Goal: Task Accomplishment & Management: Use online tool/utility

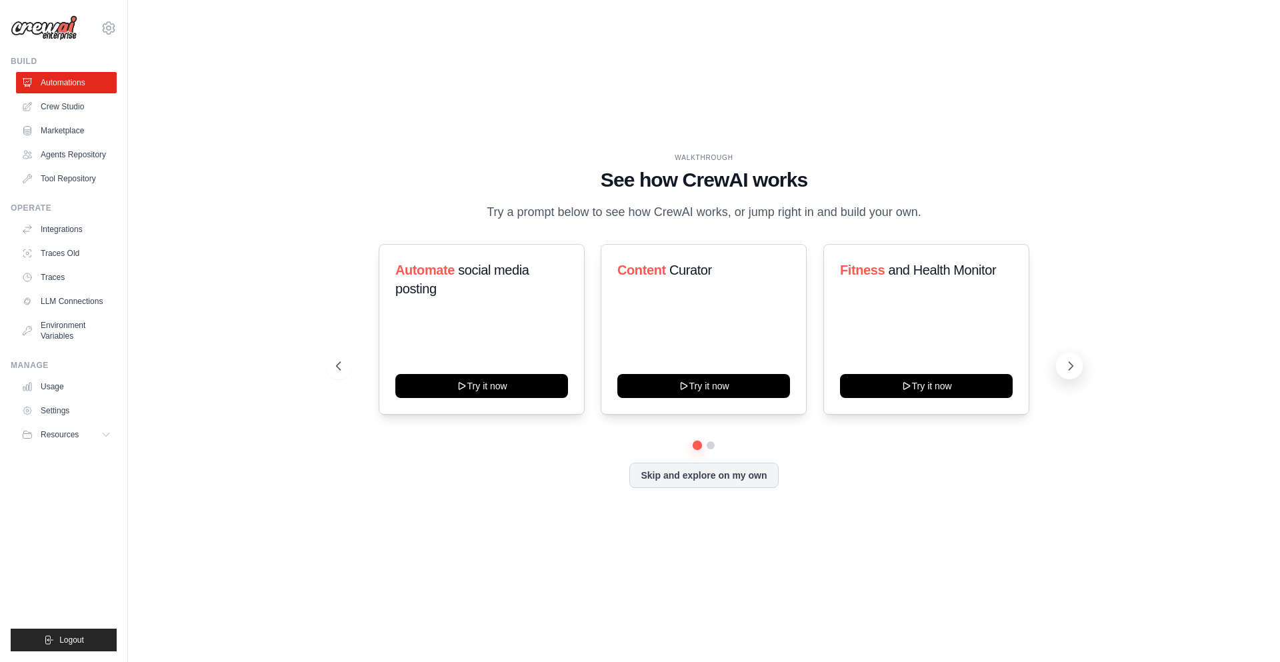
click at [1070, 365] on icon at bounding box center [1070, 365] width 13 height 13
click at [717, 475] on button "Skip and explore on my own" at bounding box center [703, 473] width 149 height 25
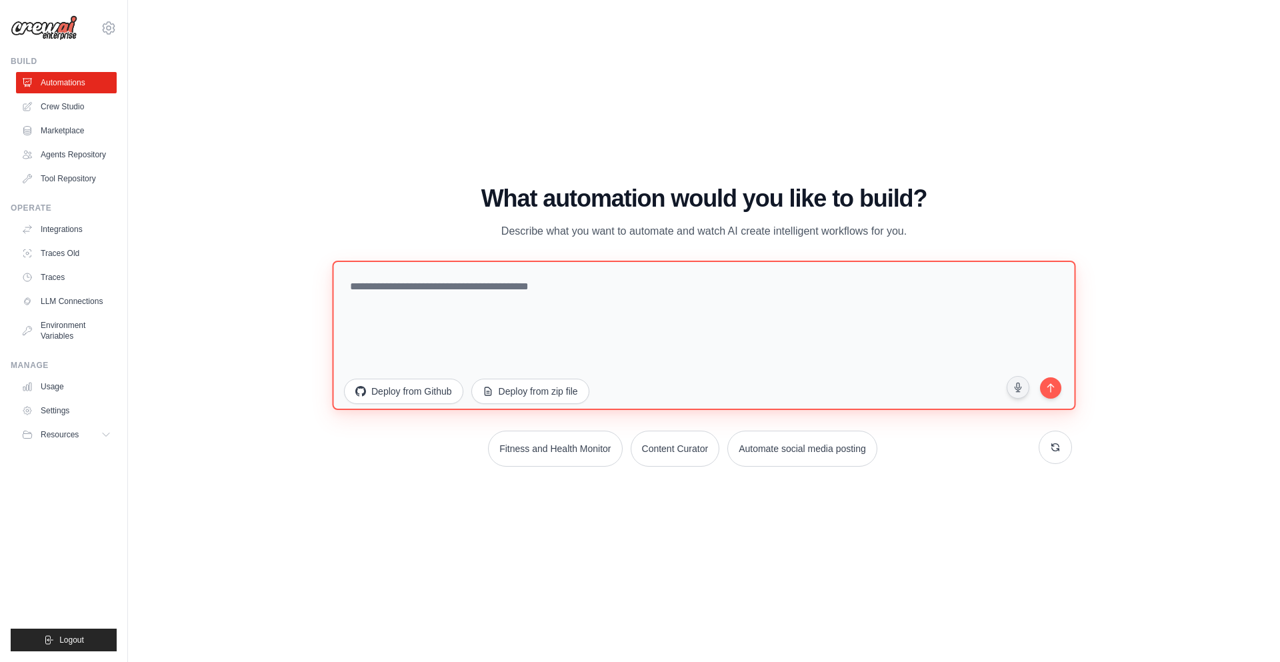
click at [527, 301] on textarea at bounding box center [703, 334] width 743 height 149
click at [426, 291] on textarea at bounding box center [703, 334] width 743 height 149
type textarea "**********"
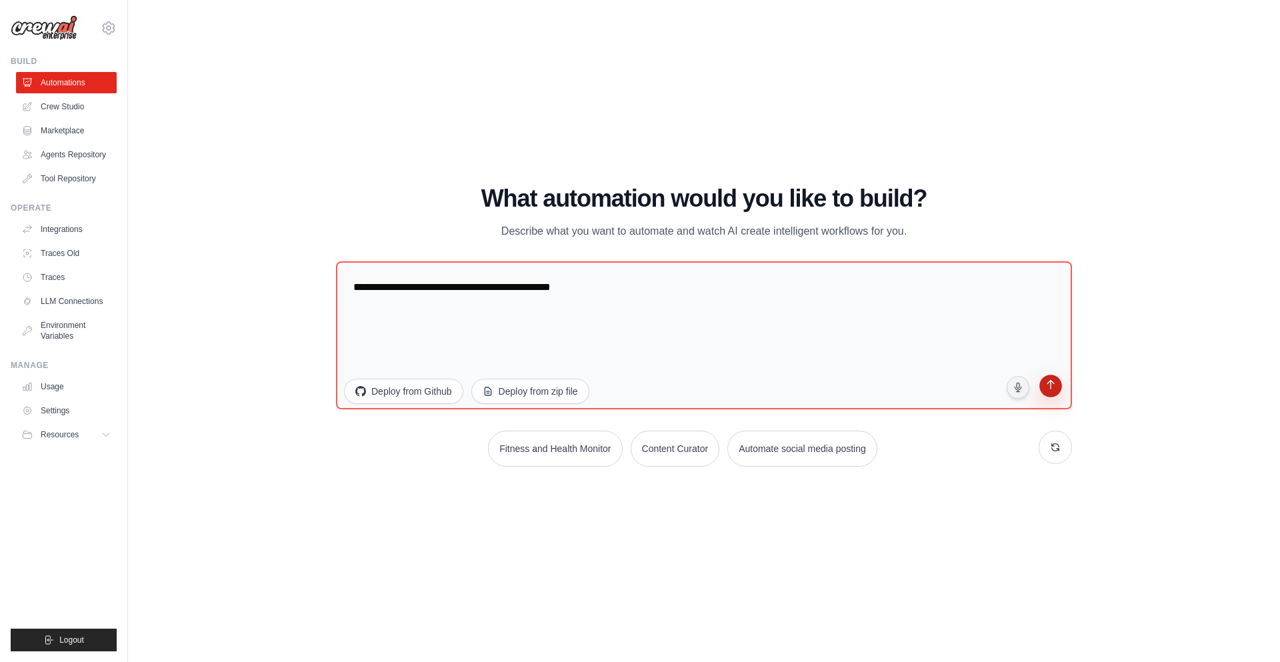
click at [1056, 384] on icon "submit" at bounding box center [1050, 386] width 13 height 13
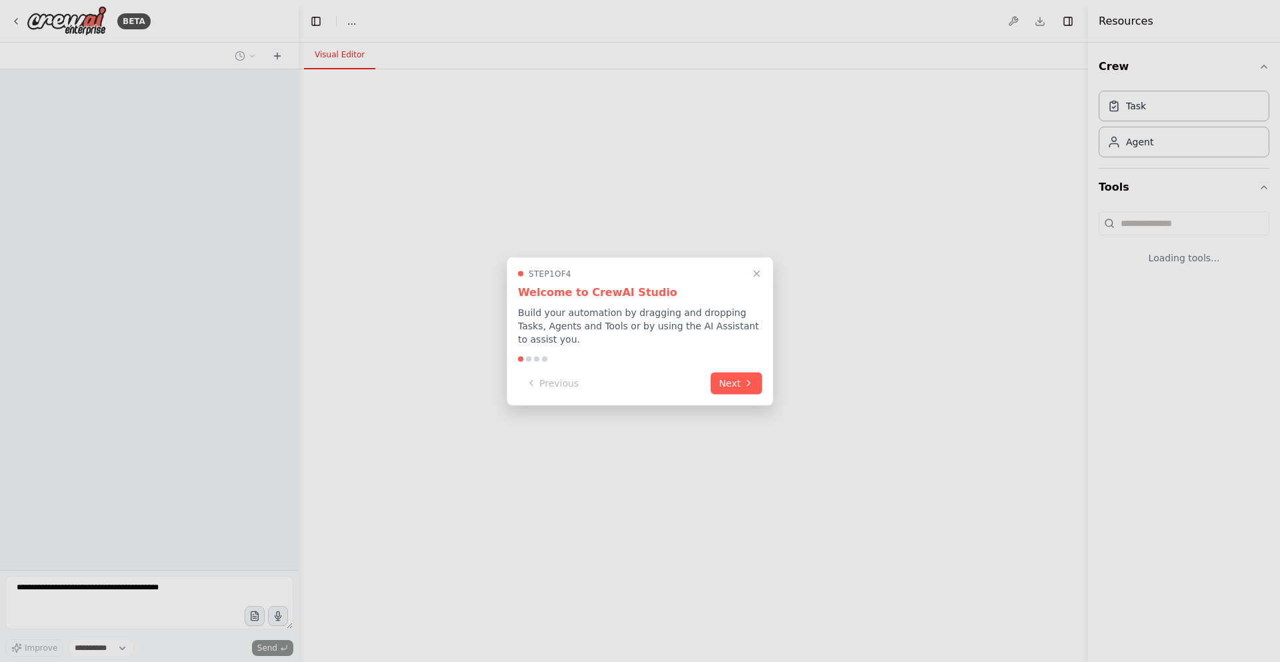
select select "****"
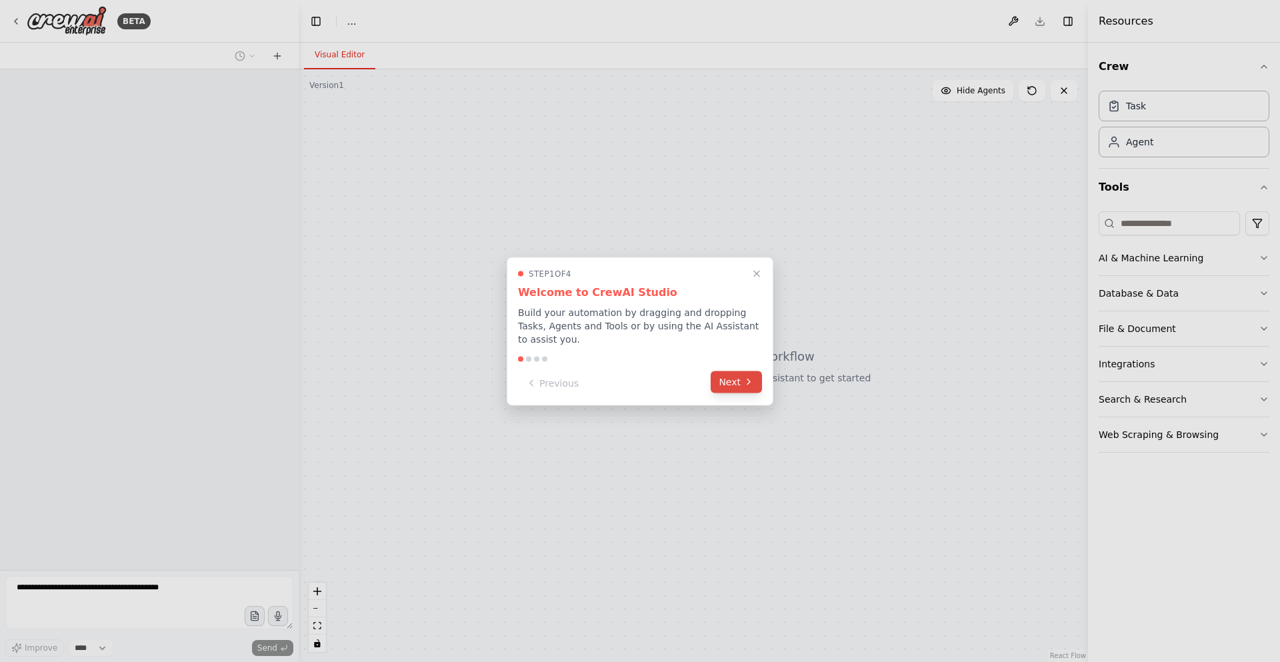
click at [739, 375] on button "Next" at bounding box center [736, 382] width 51 height 22
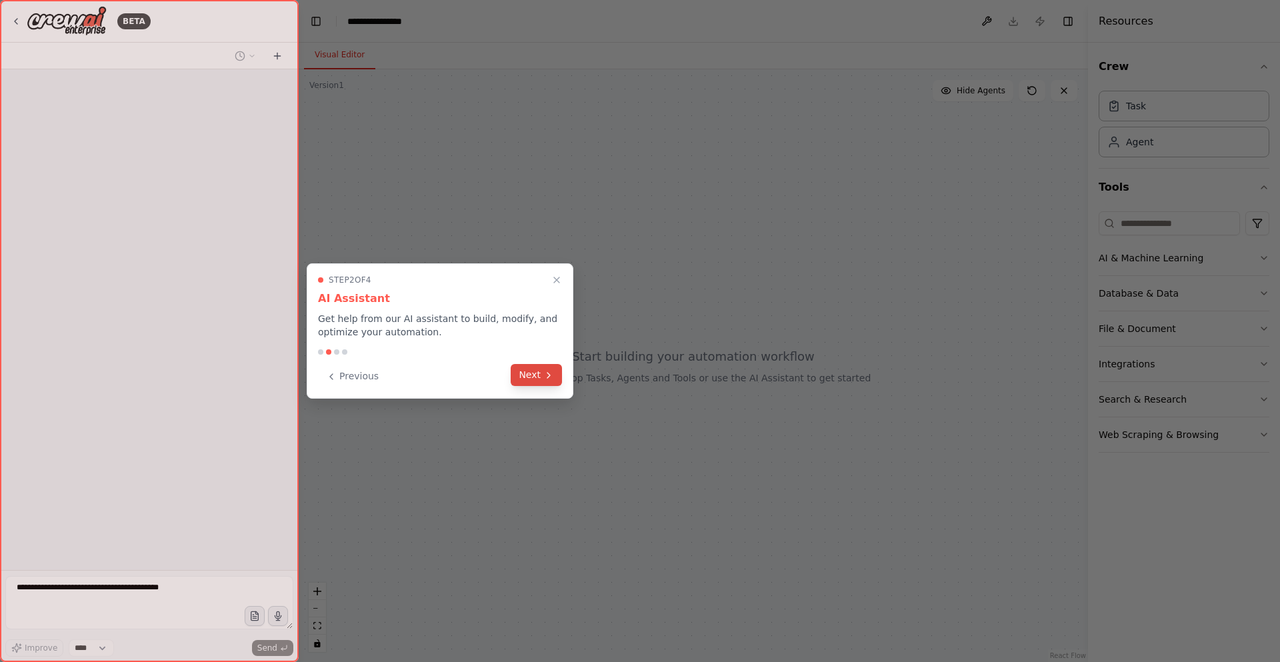
click at [543, 375] on icon at bounding box center [548, 375] width 11 height 11
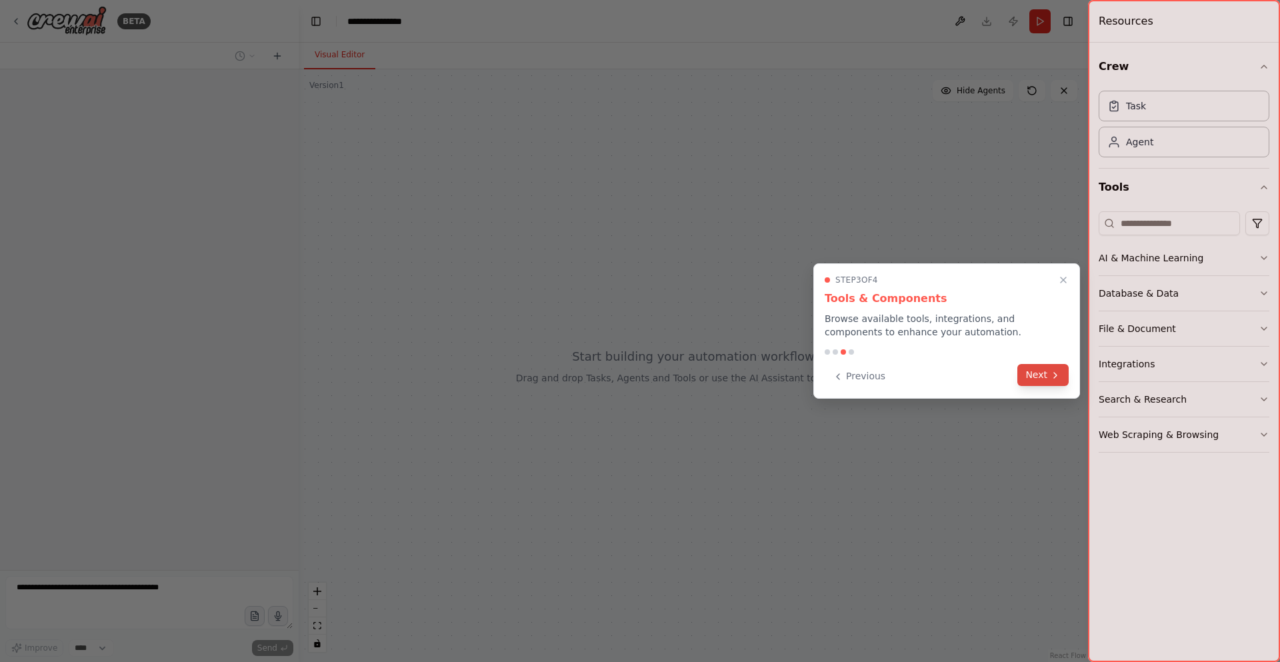
click at [1046, 374] on button "Next" at bounding box center [1042, 375] width 51 height 22
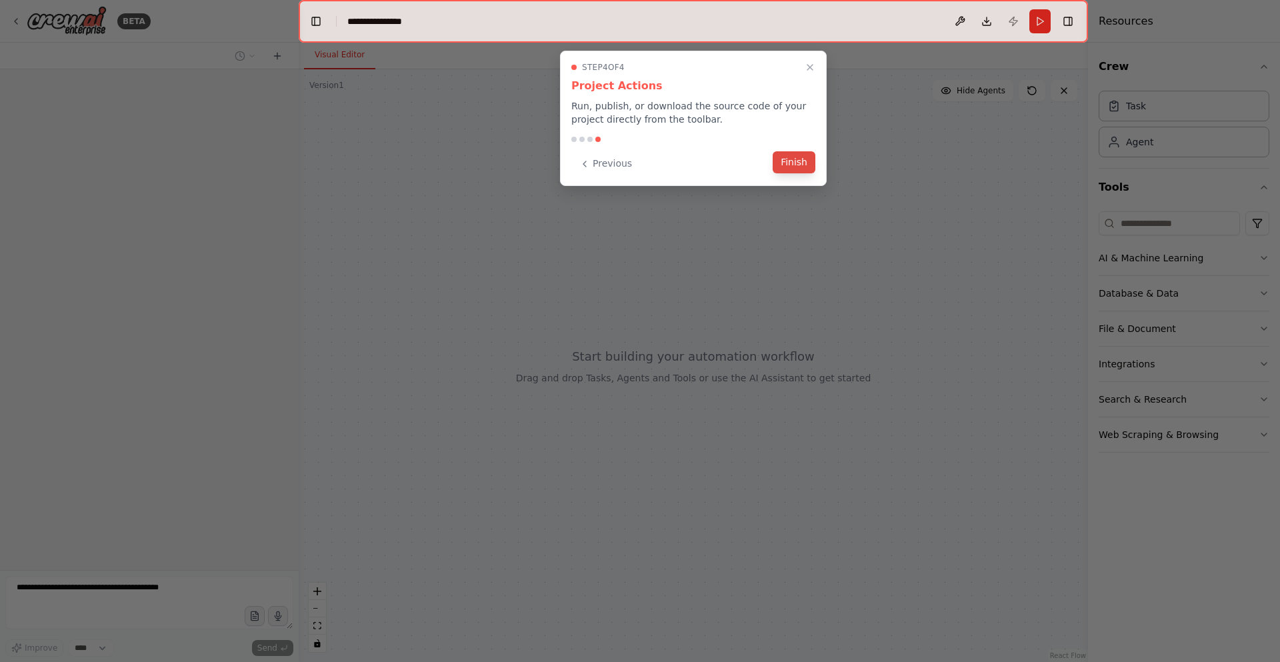
click at [791, 171] on button "Finish" at bounding box center [794, 162] width 43 height 22
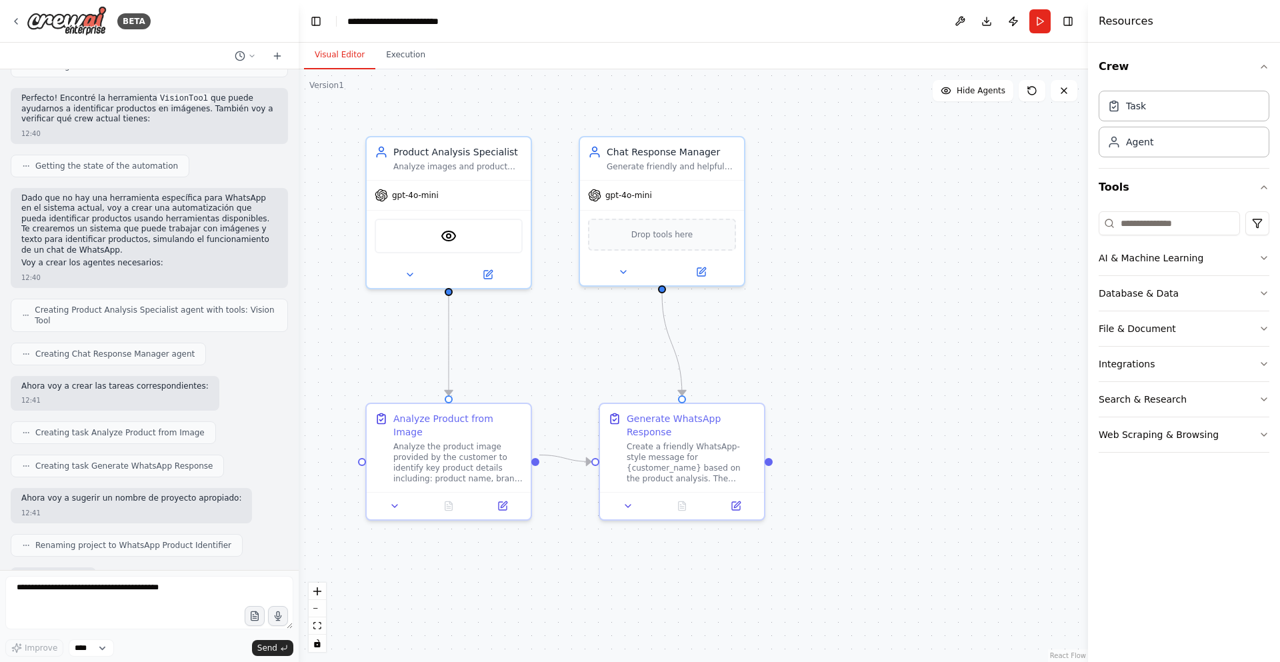
scroll to position [685, 0]
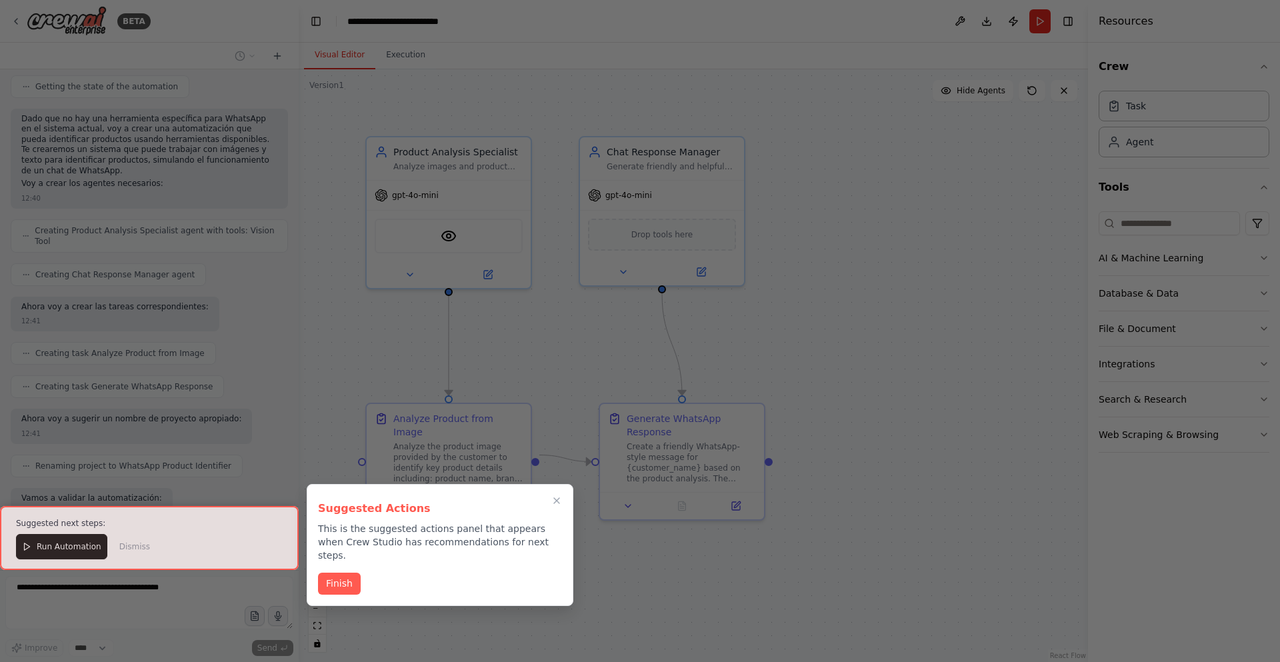
click at [341, 573] on button "Finish" at bounding box center [339, 584] width 43 height 22
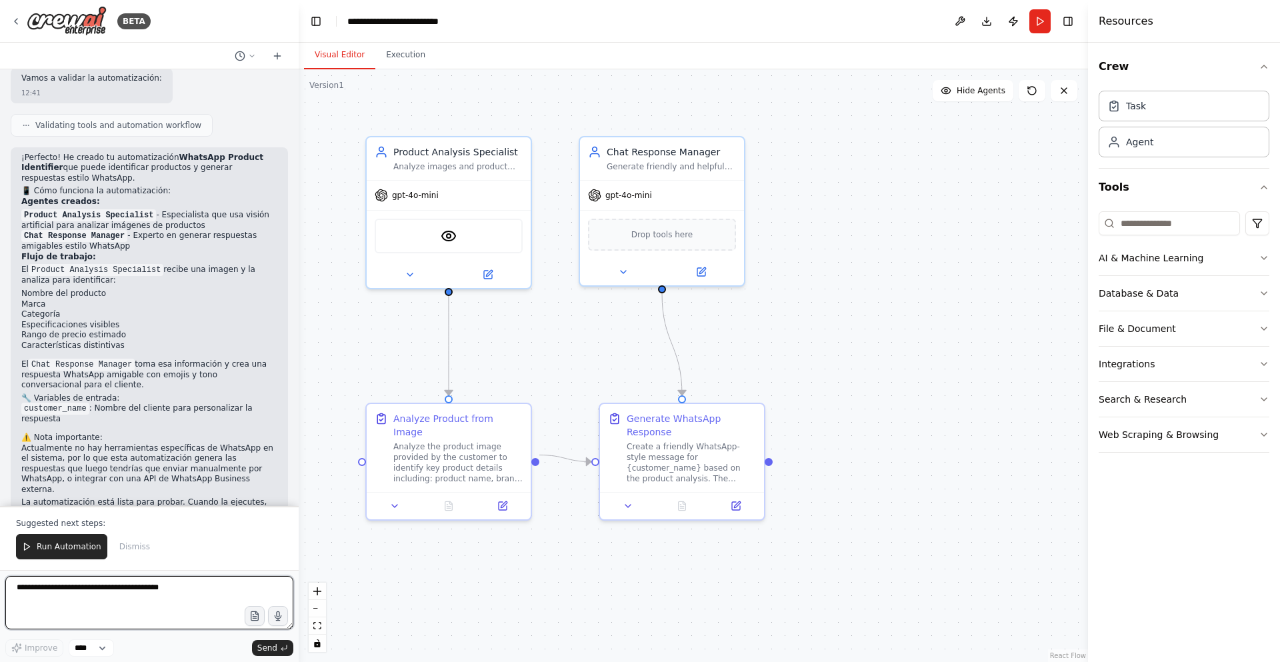
scroll to position [1116, 0]
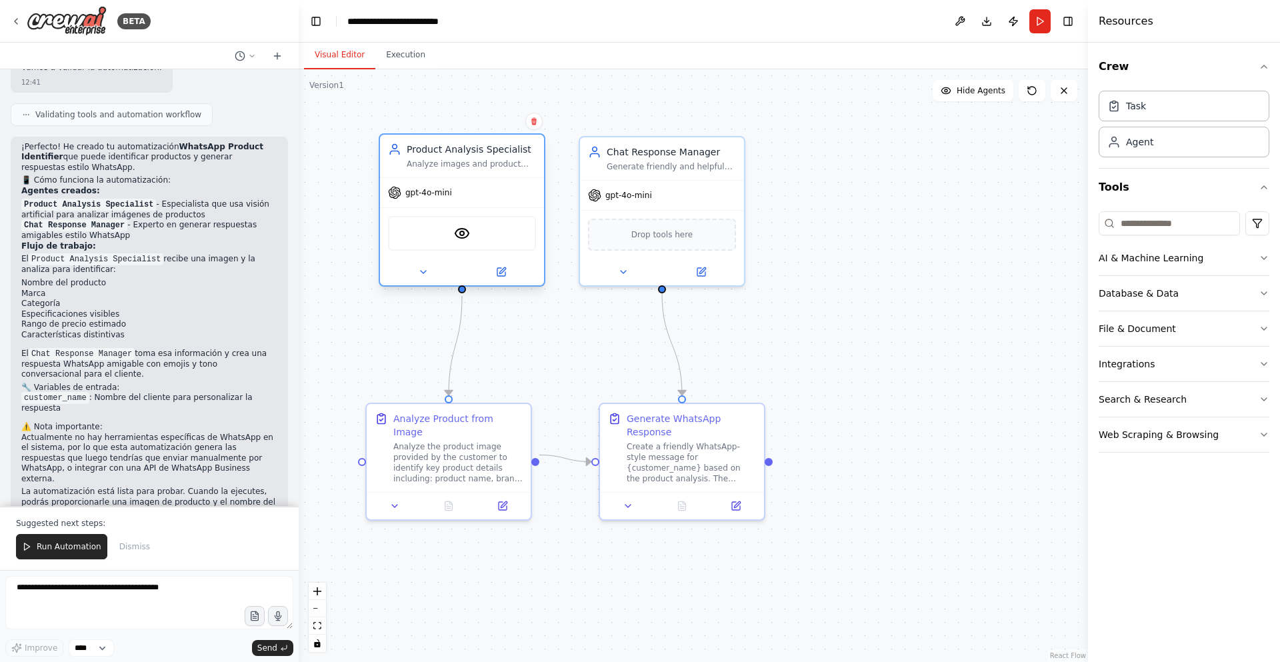
drag, startPoint x: 417, startPoint y: 186, endPoint x: 427, endPoint y: 184, distance: 10.2
click at [427, 184] on div "gpt-4o-mini" at bounding box center [462, 192] width 164 height 29
click at [847, 166] on div ".deletable-edge-delete-btn { width: 20px; height: 20px; border: 0px solid #ffff…" at bounding box center [693, 365] width 789 height 593
click at [57, 550] on span "Run Automation" at bounding box center [69, 546] width 65 height 11
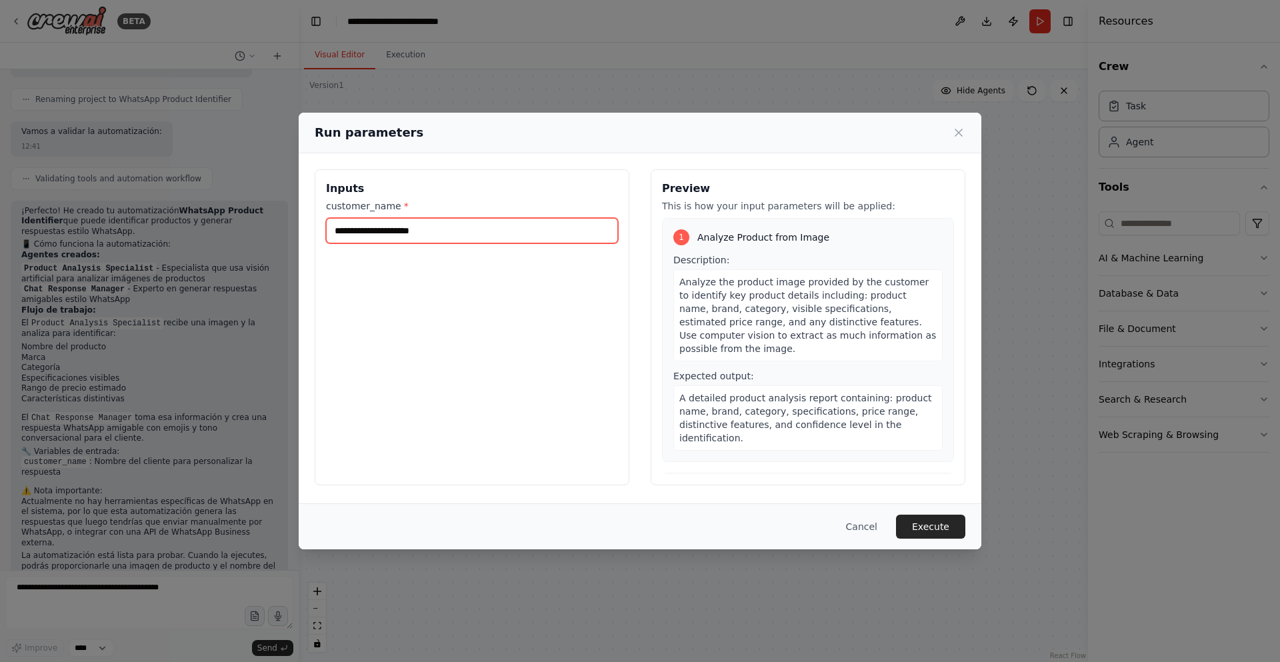
click at [451, 230] on input "customer_name *" at bounding box center [472, 230] width 292 height 25
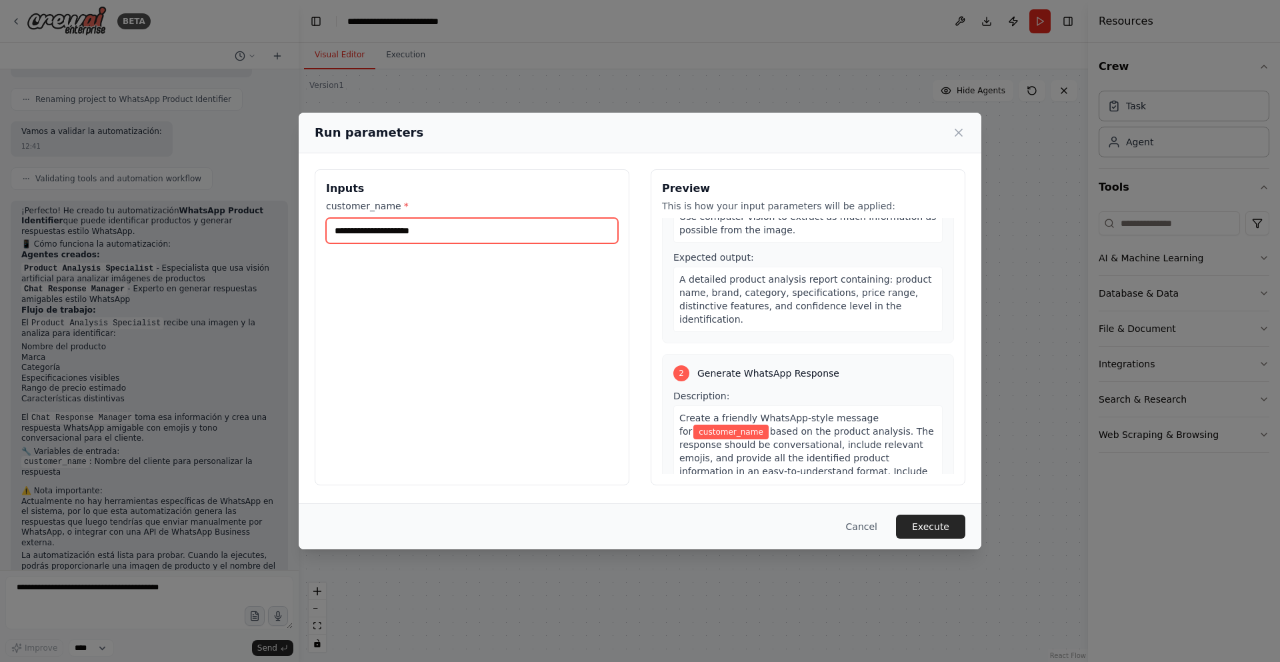
scroll to position [216, 0]
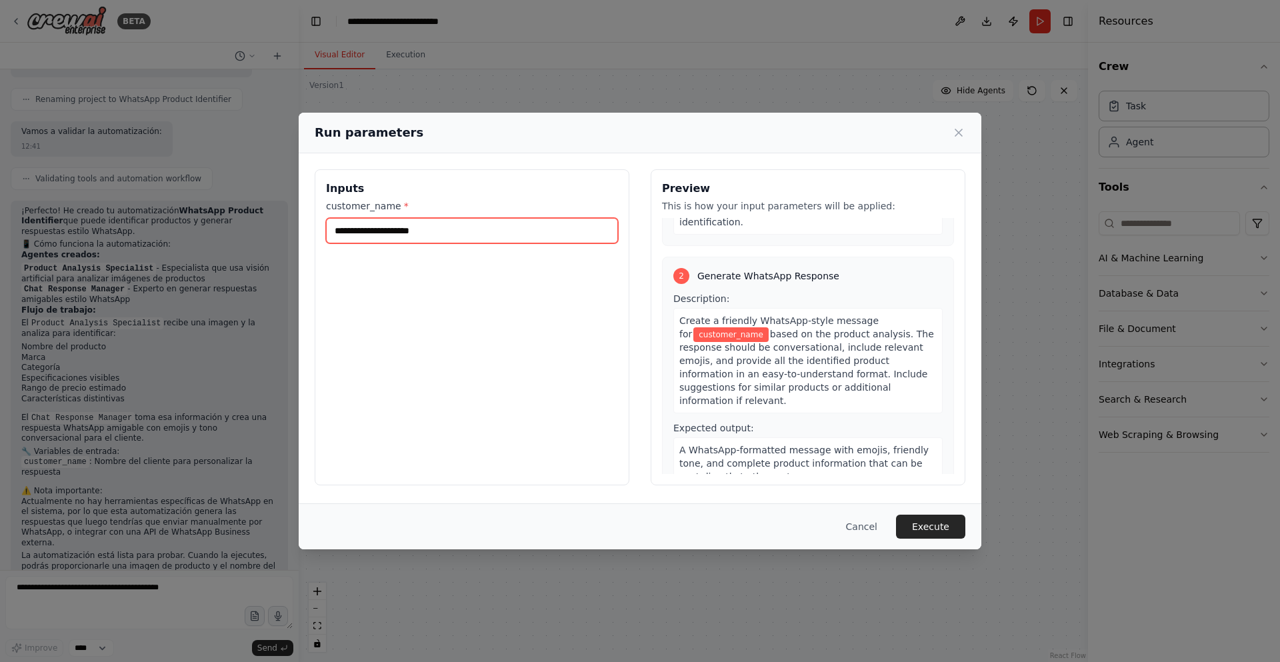
click at [404, 229] on input "customer_name *" at bounding box center [472, 230] width 292 height 25
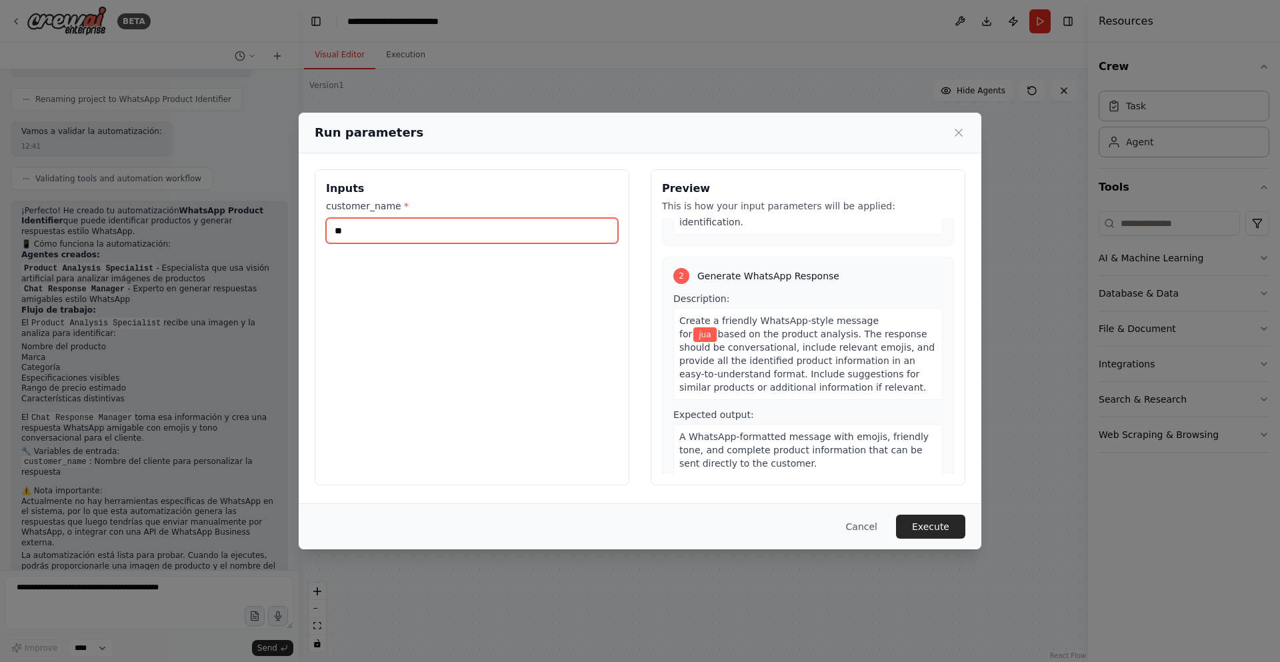
type input "*"
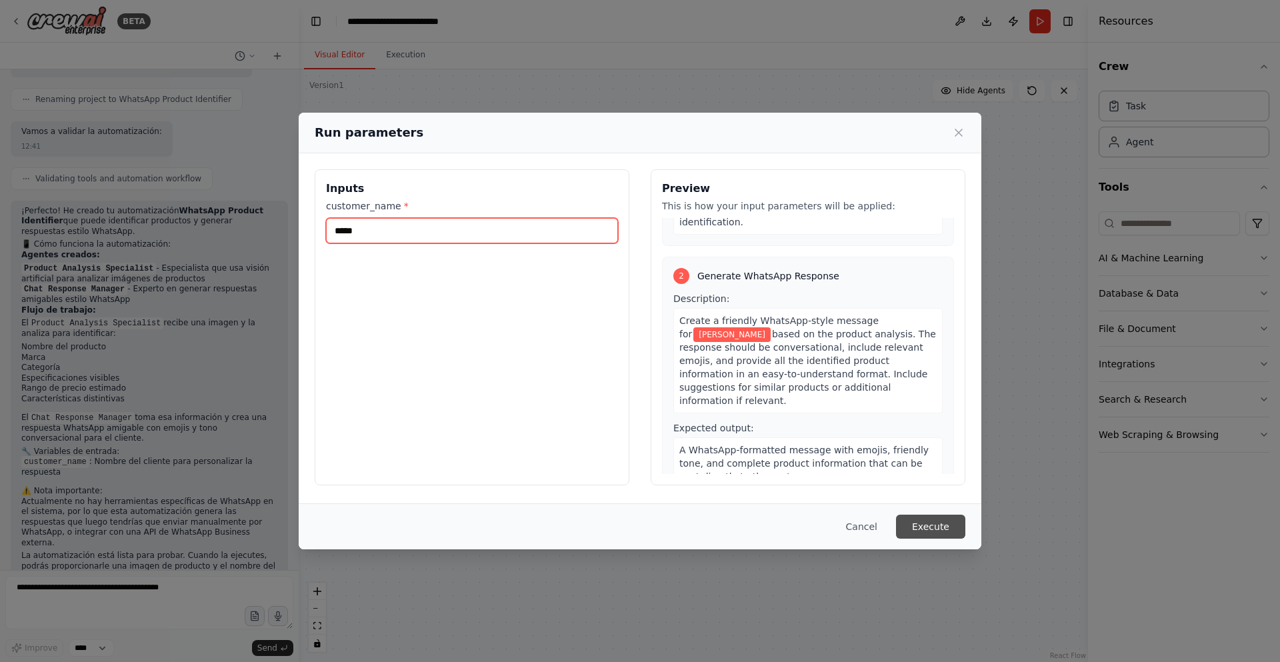
type input "*****"
click at [931, 527] on button "Execute" at bounding box center [930, 527] width 69 height 24
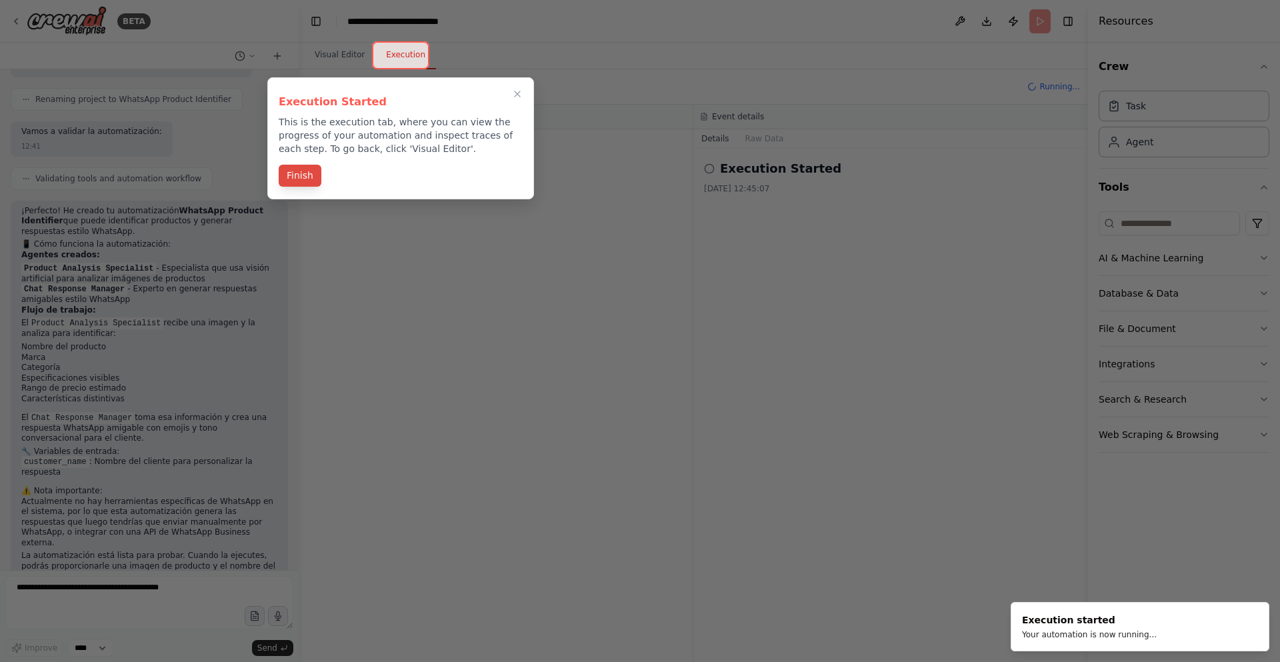
click at [304, 173] on button "Finish" at bounding box center [300, 176] width 43 height 22
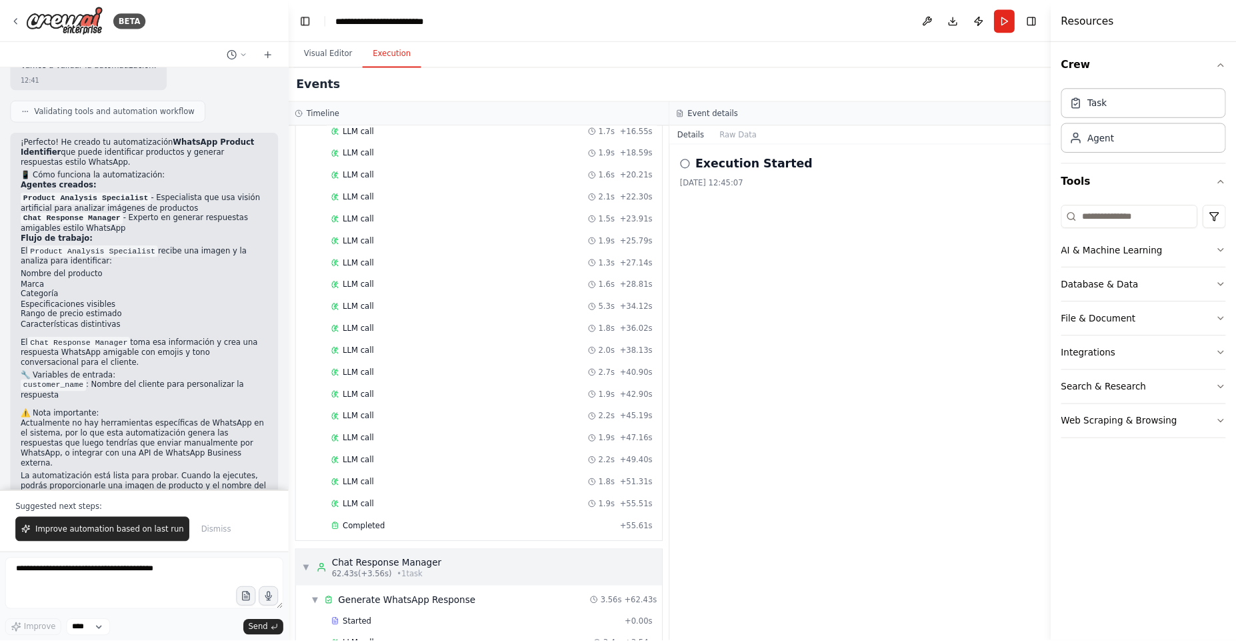
scroll to position [539, 0]
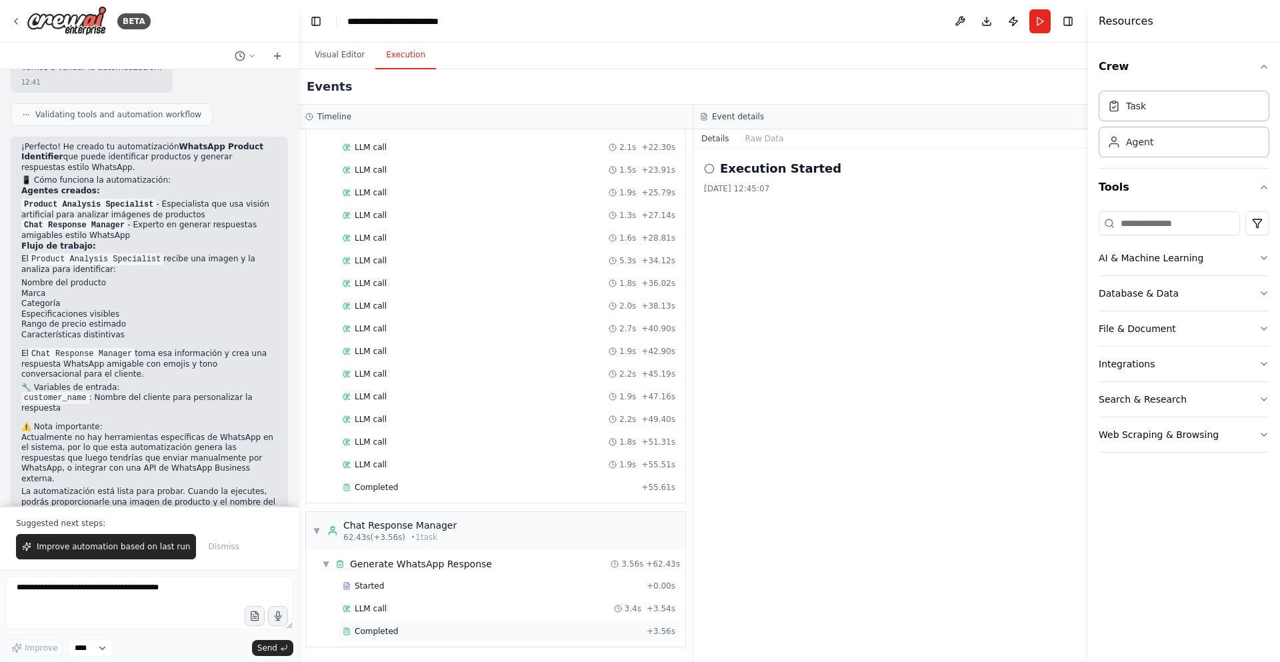
click at [405, 627] on div "Completed" at bounding box center [492, 631] width 299 height 11
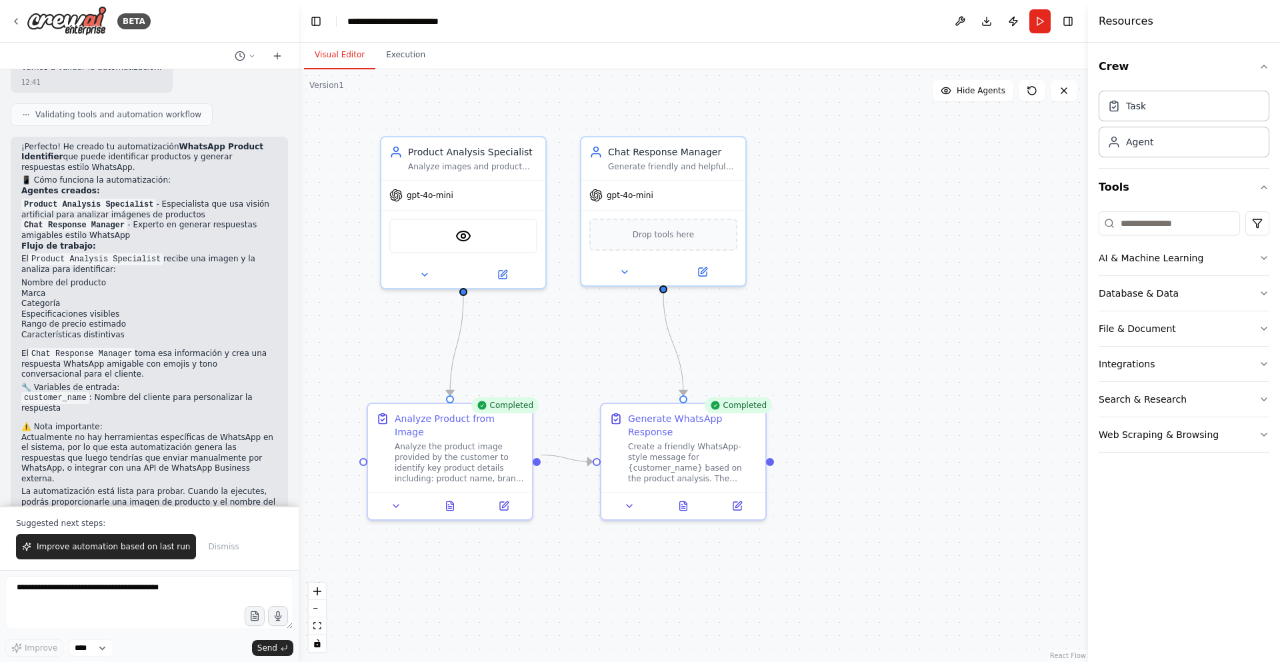
click at [349, 57] on button "Visual Editor" at bounding box center [339, 55] width 71 height 28
click at [397, 55] on button "Execution" at bounding box center [405, 55] width 61 height 28
click at [343, 55] on button "Visual Editor" at bounding box center [339, 55] width 71 height 28
click at [971, 94] on span "Hide Agents" at bounding box center [981, 90] width 49 height 11
click at [971, 94] on span "Show Agents" at bounding box center [979, 90] width 52 height 11
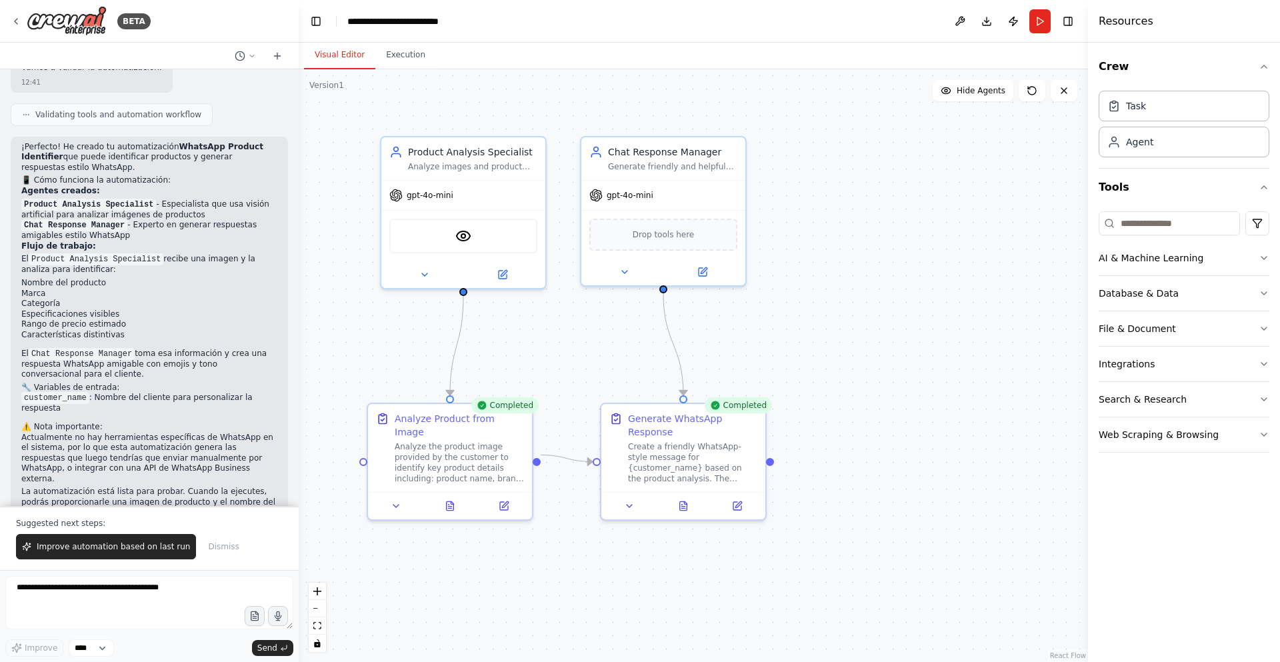
click at [851, 327] on div ".deletable-edge-delete-btn { width: 20px; height: 20px; border: 0px solid #ffff…" at bounding box center [693, 365] width 789 height 593
click at [1071, 21] on button "Toggle Right Sidebar" at bounding box center [1068, 21] width 19 height 19
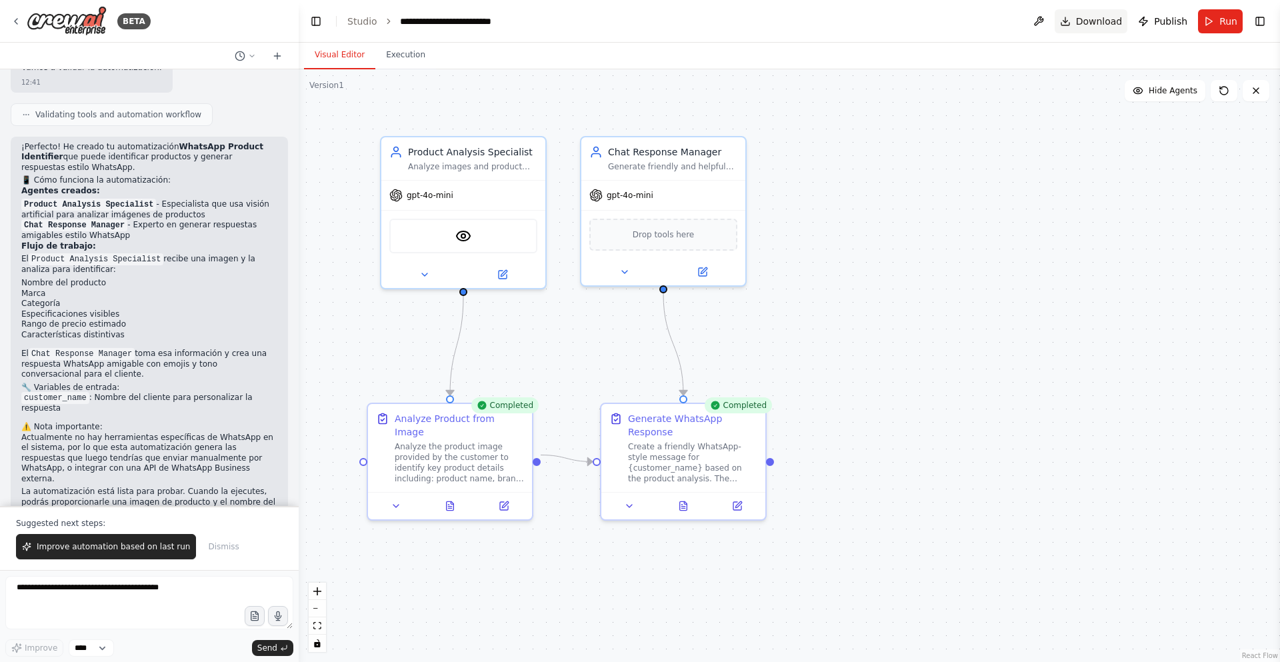
click at [1070, 20] on button "Download" at bounding box center [1091, 21] width 73 height 24
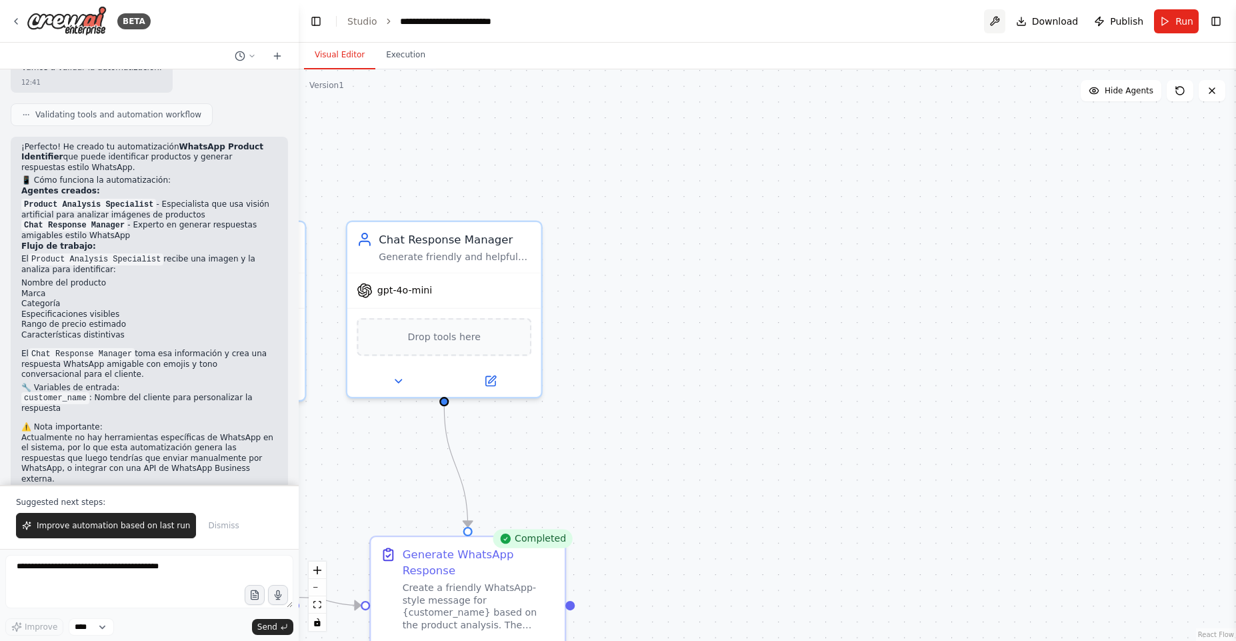
click at [994, 27] on button at bounding box center [994, 21] width 21 height 24
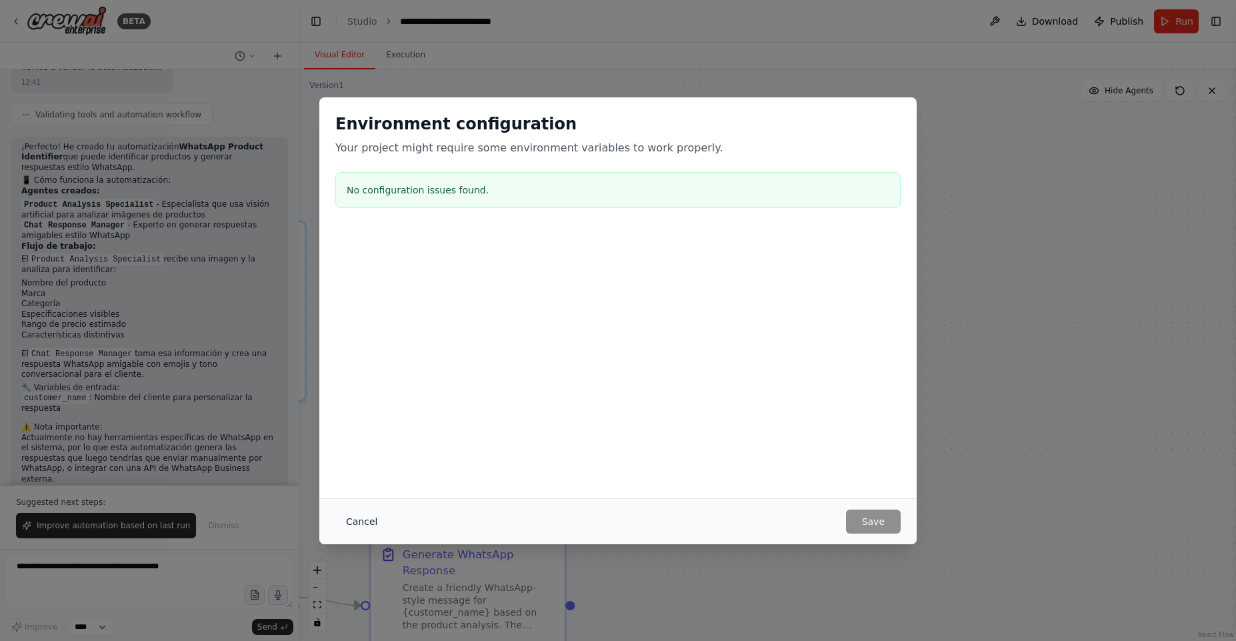
click at [356, 520] on button "Cancel" at bounding box center [361, 521] width 53 height 24
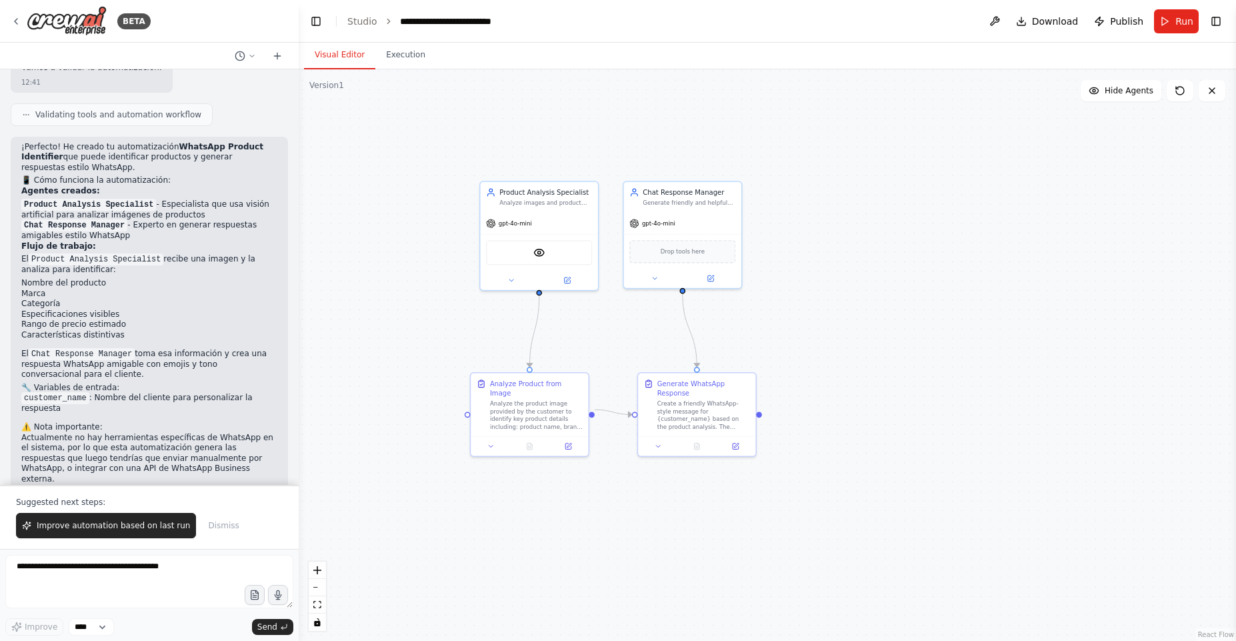
drag, startPoint x: 758, startPoint y: 326, endPoint x: 881, endPoint y: 261, distance: 139.3
click at [881, 261] on div ".deletable-edge-delete-btn { width: 20px; height: 20px; border: 0px solid #ffff…" at bounding box center [767, 354] width 937 height 571
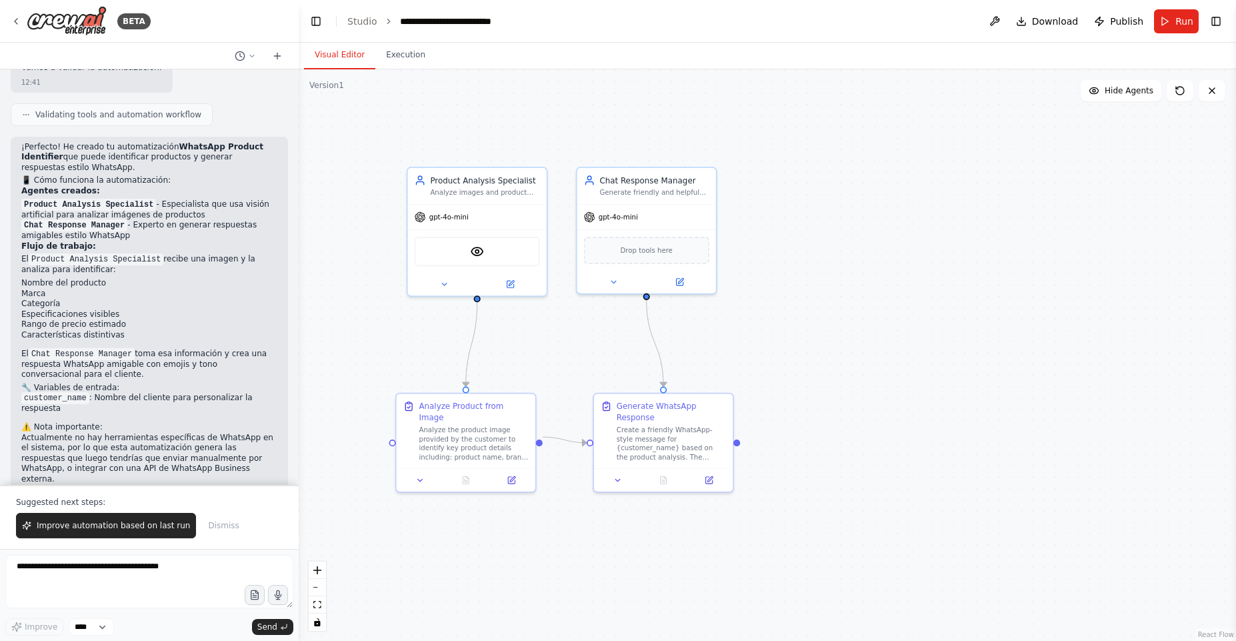
click at [1209, 18] on button "Toggle Right Sidebar" at bounding box center [1216, 21] width 19 height 19
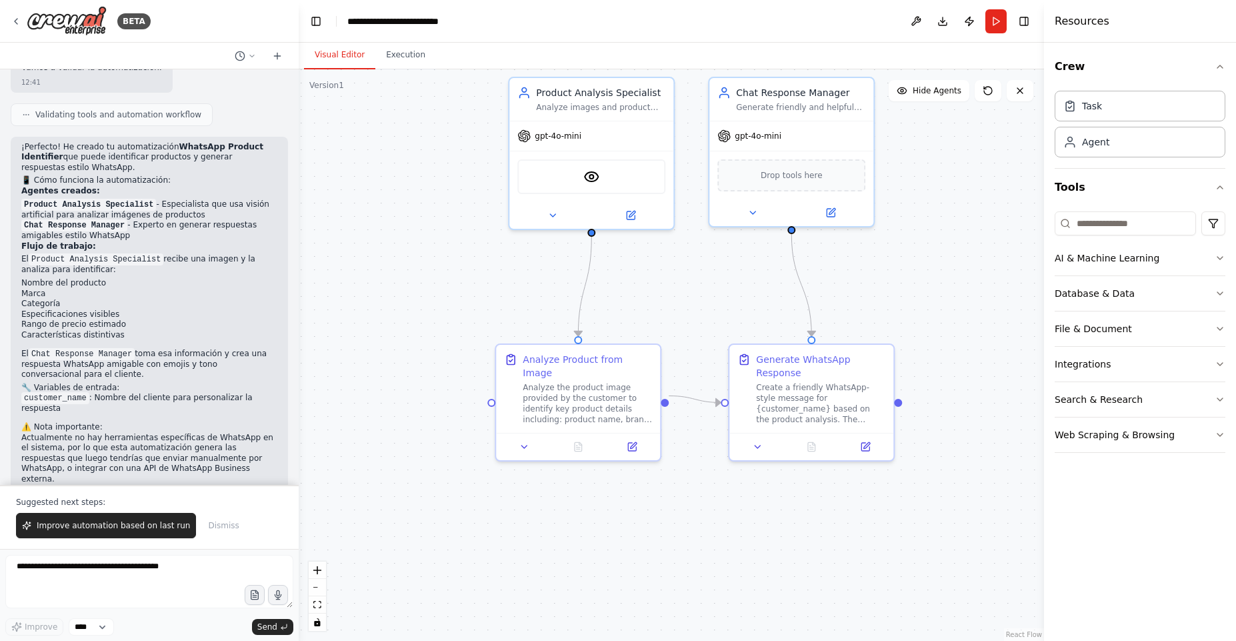
drag, startPoint x: 771, startPoint y: 326, endPoint x: 938, endPoint y: 281, distance: 173.2
click at [938, 281] on div ".deletable-edge-delete-btn { width: 20px; height: 20px; border: 0px solid #ffff…" at bounding box center [671, 354] width 745 height 571
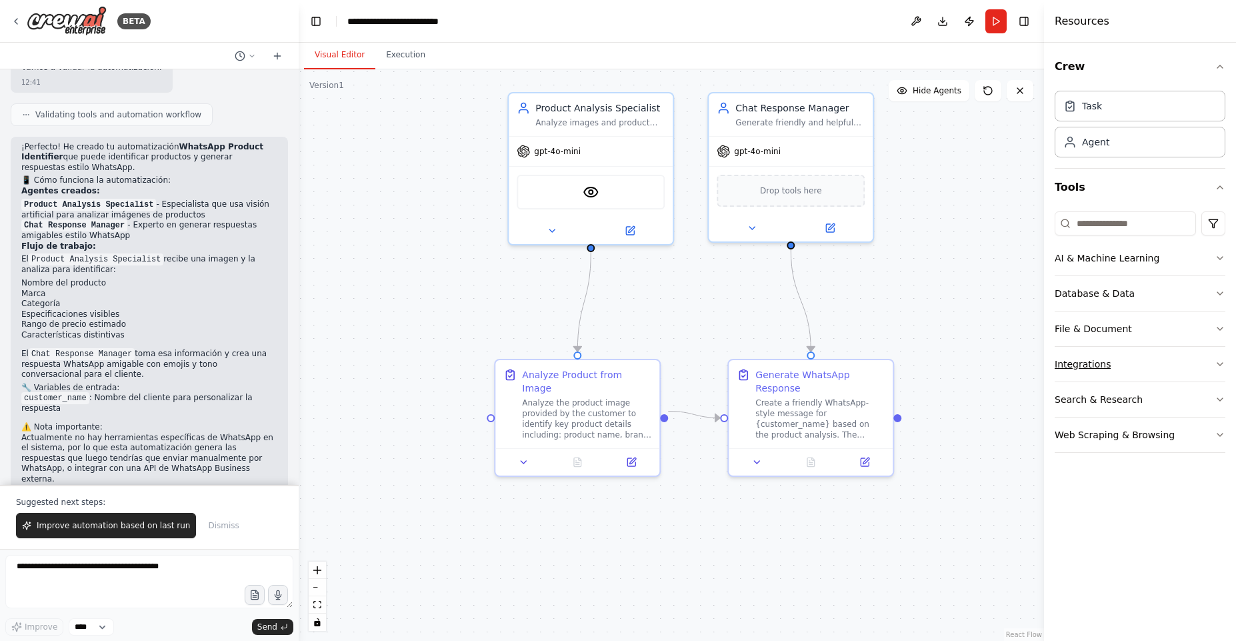
click at [1219, 360] on icon "button" at bounding box center [1220, 364] width 11 height 11
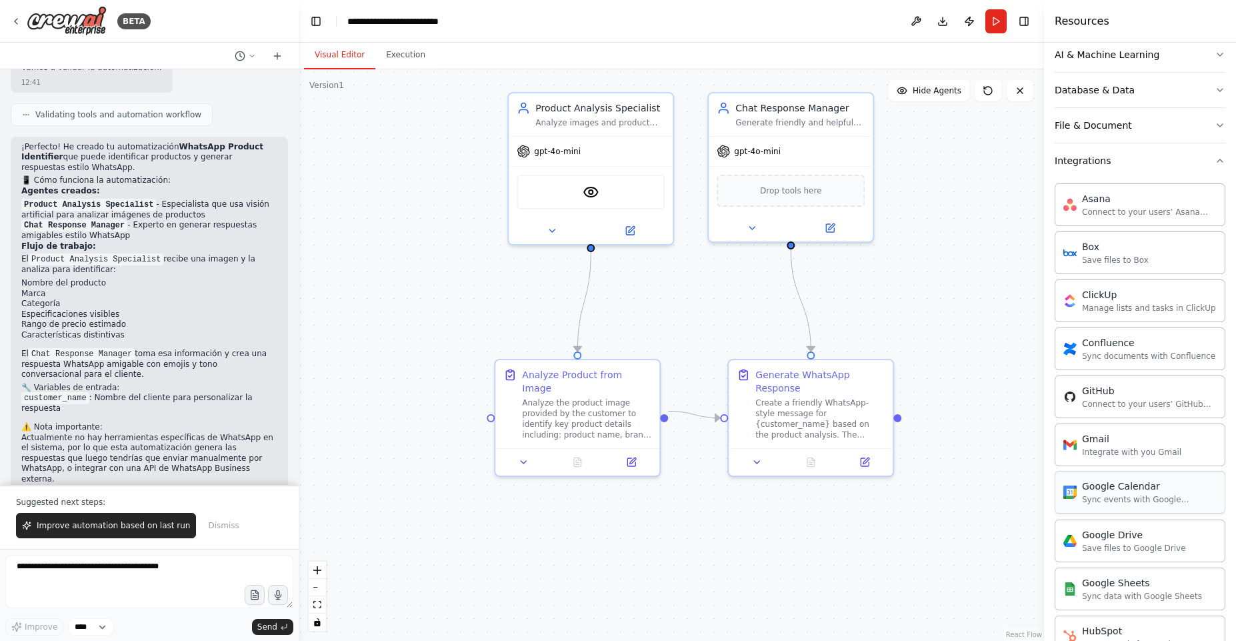
scroll to position [240, 0]
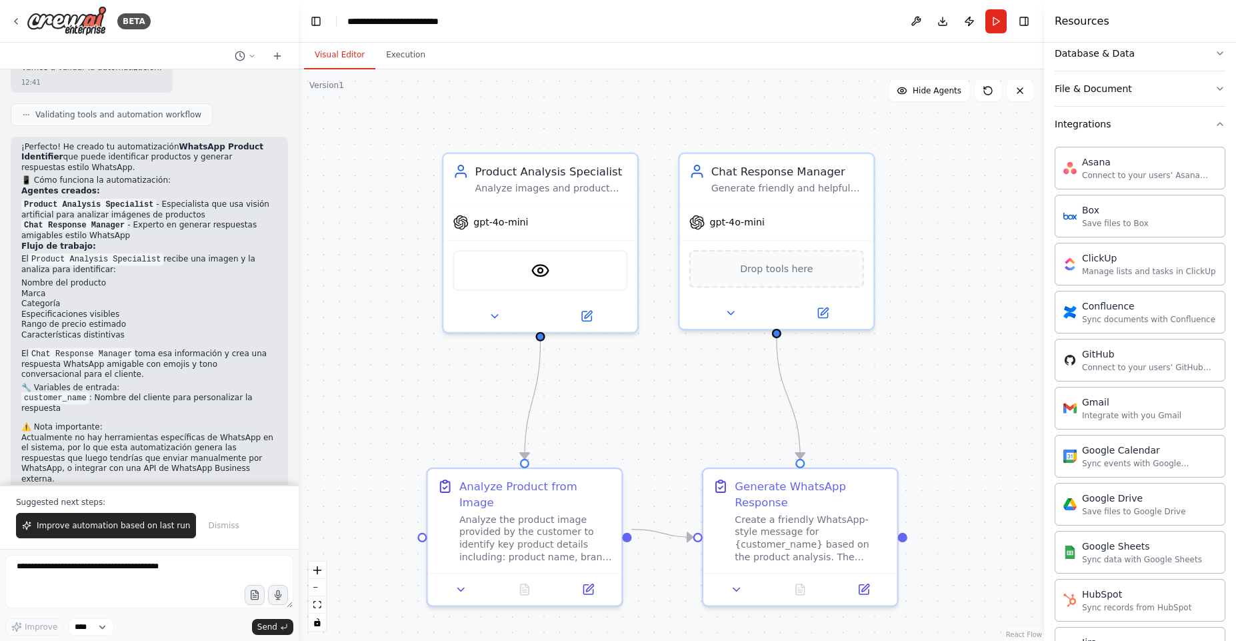
drag, startPoint x: 1015, startPoint y: 252, endPoint x: 990, endPoint y: 355, distance: 106.3
click at [990, 355] on div ".deletable-edge-delete-btn { width: 20px; height: 20px; border: 0px solid #ffff…" at bounding box center [671, 354] width 745 height 571
